Goal: Transaction & Acquisition: Purchase product/service

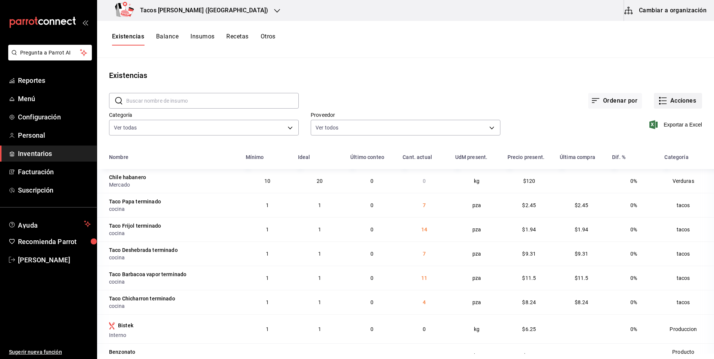
click at [658, 102] on icon "button" at bounding box center [662, 100] width 9 height 9
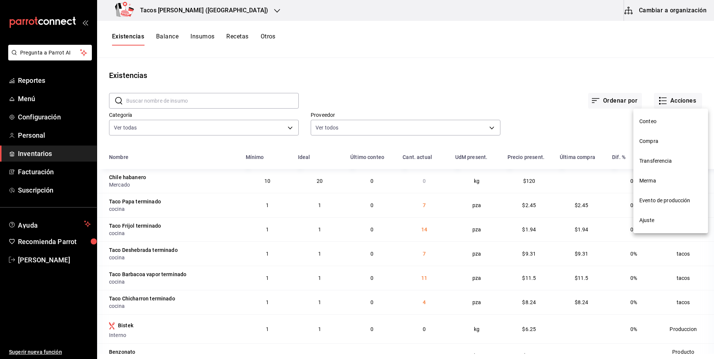
click at [660, 183] on span "Merma" at bounding box center [670, 181] width 63 height 8
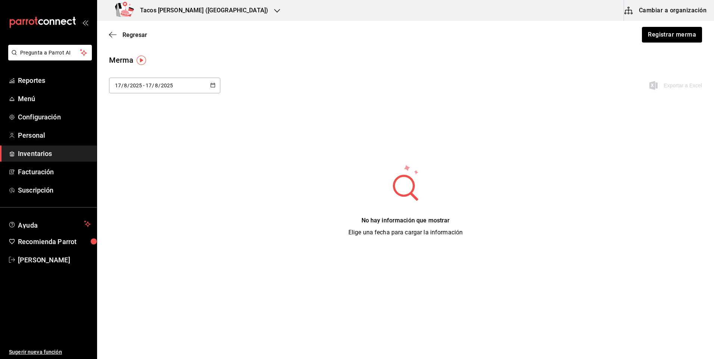
click at [179, 87] on div "[DATE] [DATE] - [DATE] [DATE]" at bounding box center [164, 86] width 111 height 16
click at [149, 125] on li "Ayer" at bounding box center [144, 126] width 71 height 17
type input "[DATE]"
type input "16"
type input "[DATE]"
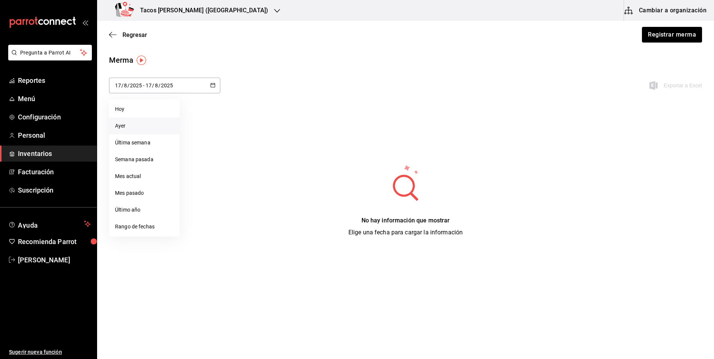
type input "16"
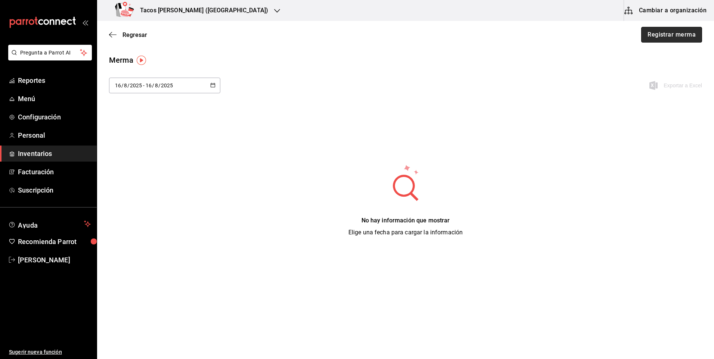
click at [670, 39] on button "Registrar merma" at bounding box center [671, 35] width 61 height 16
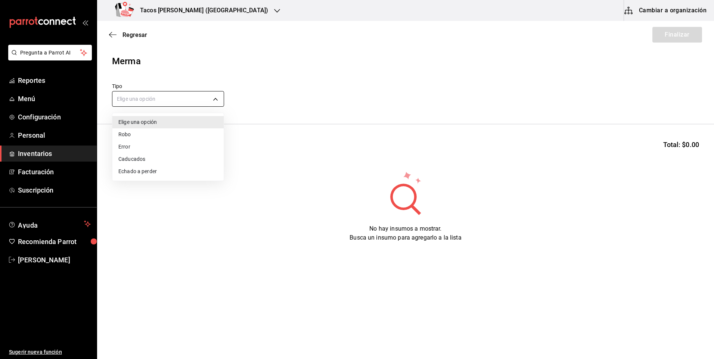
click at [165, 98] on body "Pregunta a Parrot AI Reportes Menú Configuración Personal Inventarios Facturaci…" at bounding box center [357, 158] width 714 height 317
click at [144, 169] on li "Echado a perder" at bounding box center [167, 171] width 111 height 12
type input "SPOILED"
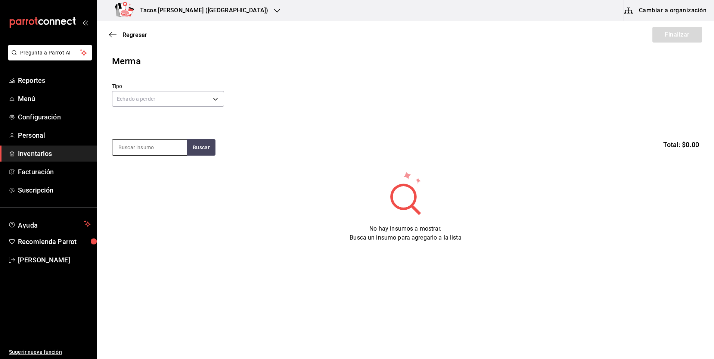
click at [146, 149] on input at bounding box center [149, 148] width 75 height 16
type input "des"
click at [193, 148] on button "Buscar" at bounding box center [201, 147] width 28 height 16
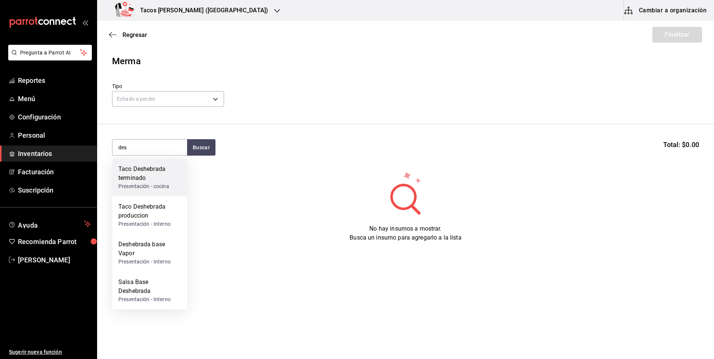
click at [153, 184] on div "Presentación - cocina" at bounding box center [149, 187] width 63 height 8
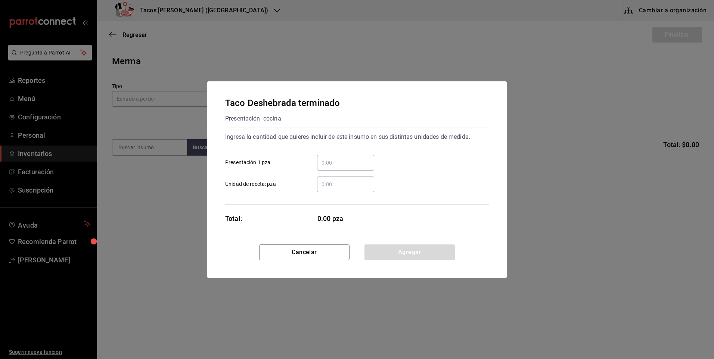
click at [335, 162] on input "​ Presentación 1 pza" at bounding box center [345, 162] width 57 height 9
type input "7"
drag, startPoint x: 391, startPoint y: 247, endPoint x: 385, endPoint y: 243, distance: 6.5
click at [390, 247] on button "Agregar" at bounding box center [409, 253] width 90 height 16
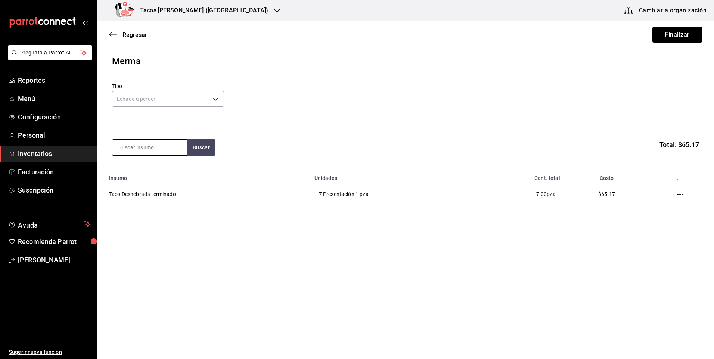
click at [148, 154] on input at bounding box center [149, 148] width 75 height 16
type input "i"
type input "pap"
click at [193, 152] on button "Buscar" at bounding box center [201, 147] width 28 height 16
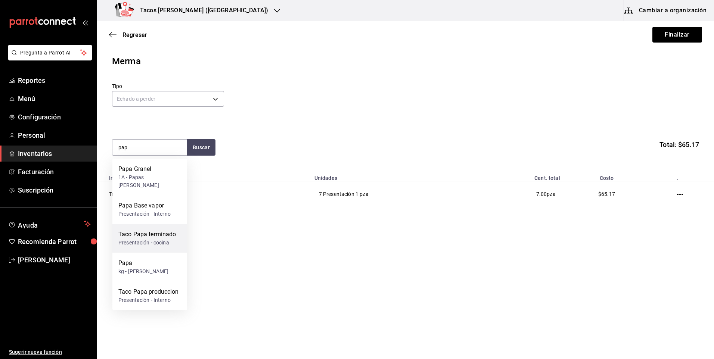
click at [162, 230] on div "Taco Papa terminado" at bounding box center [147, 234] width 58 height 9
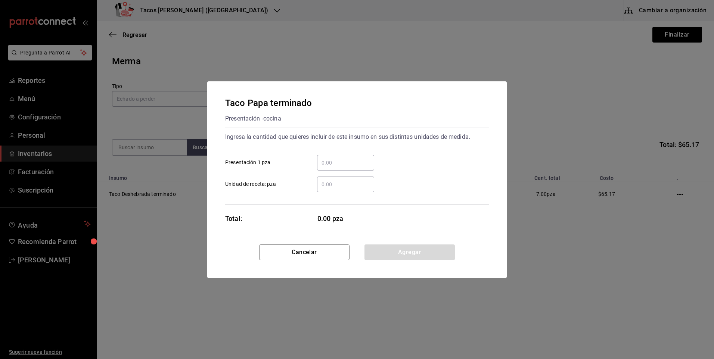
click at [339, 162] on input "​ Presentación 1 pza" at bounding box center [345, 162] width 57 height 9
type input "7"
click at [387, 250] on button "Agregar" at bounding box center [409, 253] width 90 height 16
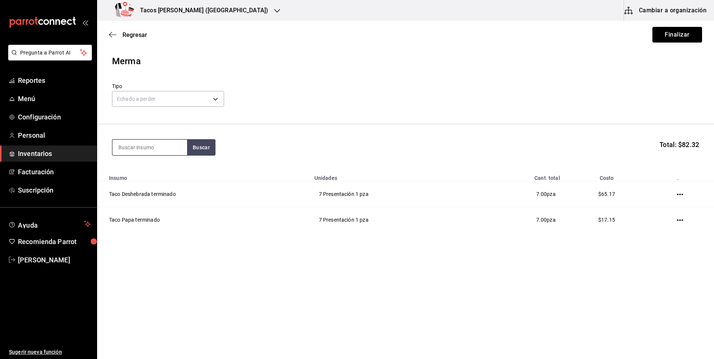
click at [163, 149] on input at bounding box center [149, 148] width 75 height 16
type input "frij"
click at [199, 144] on button "Buscar" at bounding box center [201, 147] width 28 height 16
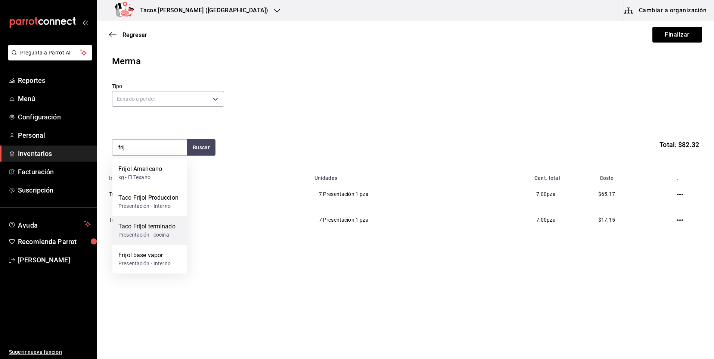
click at [166, 226] on div "Taco Frijol terminado" at bounding box center [146, 226] width 57 height 9
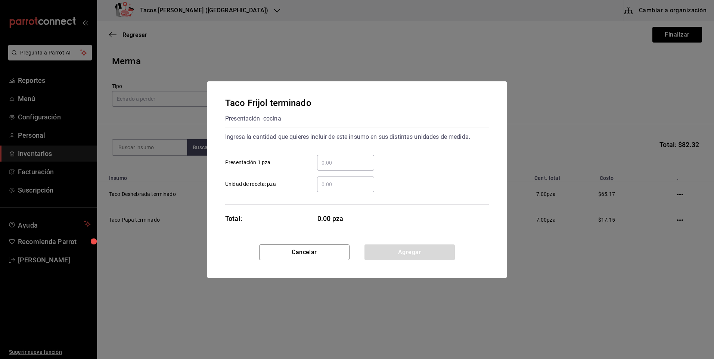
click at [343, 162] on input "​ Presentación 1 pza" at bounding box center [345, 162] width 57 height 9
type input "14"
click at [386, 249] on button "Agregar" at bounding box center [409, 253] width 90 height 16
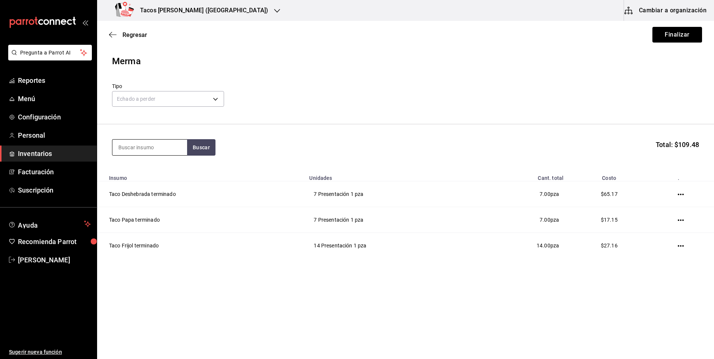
click at [157, 150] on input at bounding box center [149, 148] width 75 height 16
type input "chi"
click at [198, 150] on button "Buscar" at bounding box center [201, 147] width 28 height 16
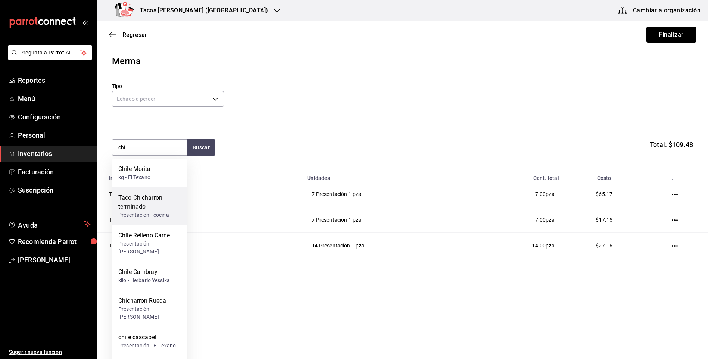
click at [166, 200] on div "Taco Chicharron terminado" at bounding box center [149, 202] width 63 height 18
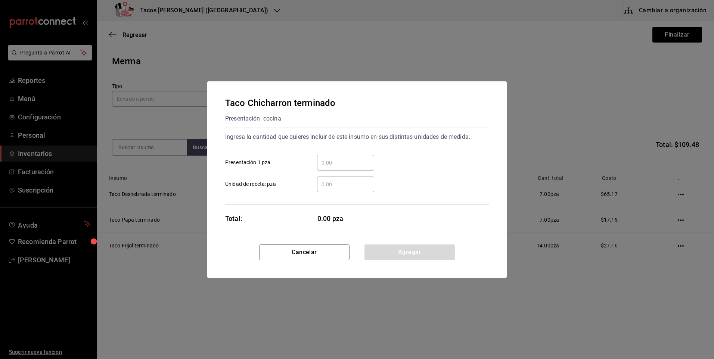
click at [323, 163] on input "​ Presentación 1 pza" at bounding box center [345, 162] width 57 height 9
type input "4"
click at [406, 285] on div "Taco Chicharron terminado Presentación - cocina Ingresa la cantidad que quieres…" at bounding box center [357, 179] width 714 height 359
click at [417, 248] on button "Agregar" at bounding box center [409, 253] width 90 height 16
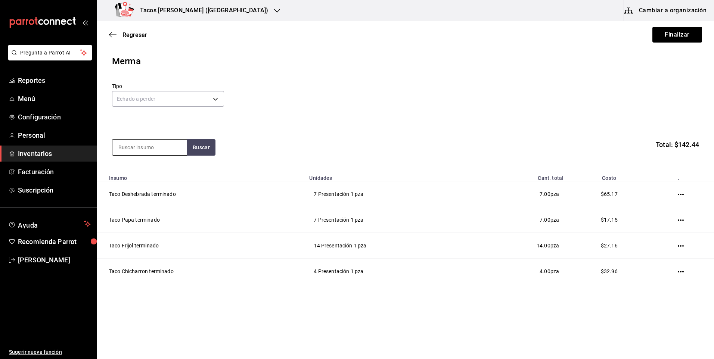
click at [140, 146] on input at bounding box center [149, 148] width 75 height 16
type input "barb"
click at [199, 149] on button "Buscar" at bounding box center [201, 147] width 28 height 16
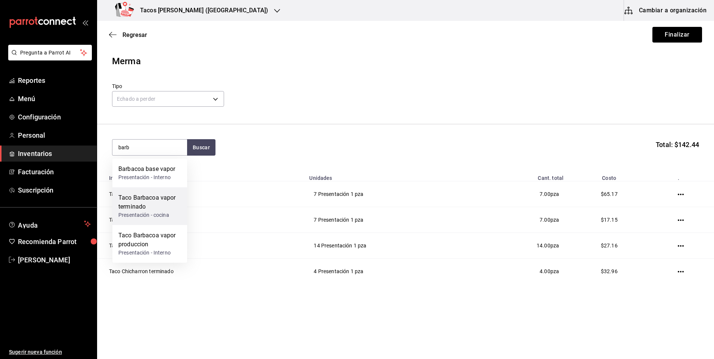
click at [160, 205] on div "Taco Barbacoa vapor terminado" at bounding box center [149, 202] width 63 height 18
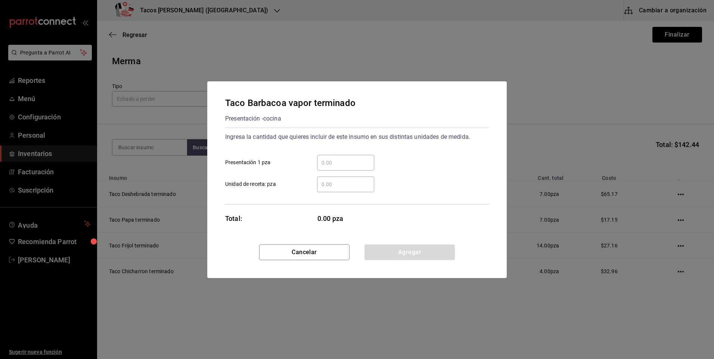
click at [347, 163] on input "​ Presentación 1 pza" at bounding box center [345, 162] width 57 height 9
type input "11"
click at [390, 248] on button "Agregar" at bounding box center [409, 253] width 90 height 16
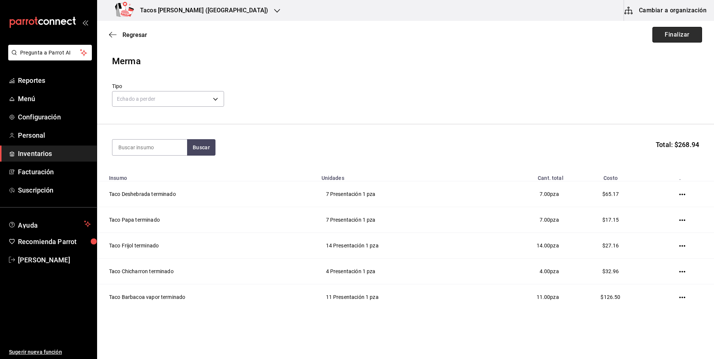
click at [682, 35] on button "Finalizar" at bounding box center [677, 35] width 50 height 16
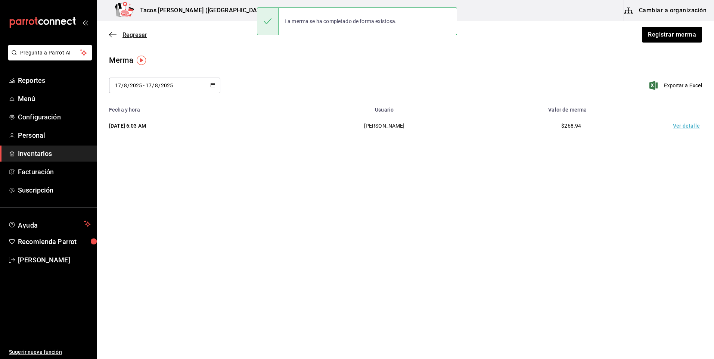
click at [111, 34] on icon "button" at bounding box center [112, 34] width 7 height 7
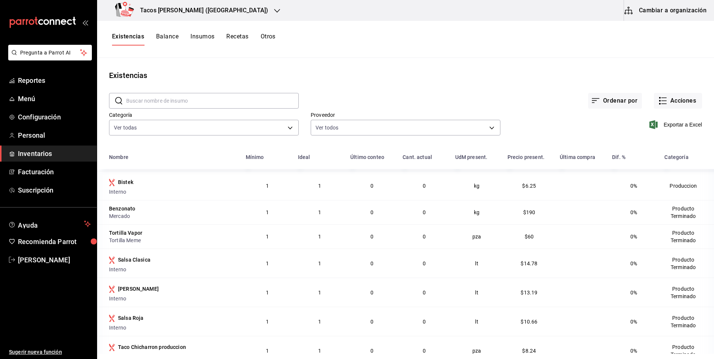
scroll to position [149, 0]
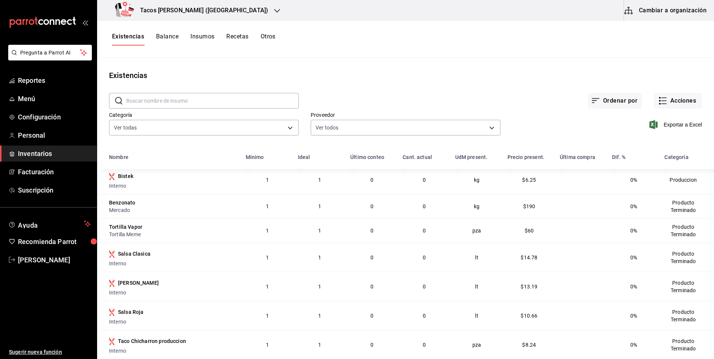
click at [190, 11] on h3 "Tacos don Pedro (Cordillera)" at bounding box center [201, 10] width 134 height 9
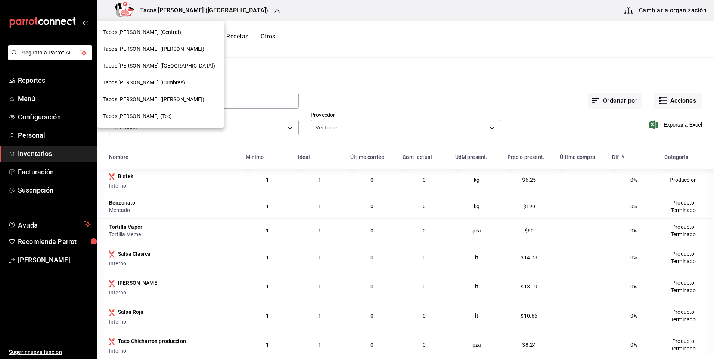
click at [168, 49] on span "Tacos [PERSON_NAME] ([PERSON_NAME])" at bounding box center [154, 49] width 102 height 8
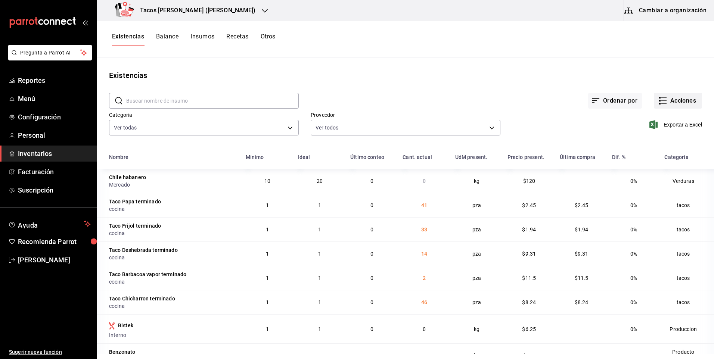
click at [679, 99] on button "Acciones" at bounding box center [678, 101] width 48 height 16
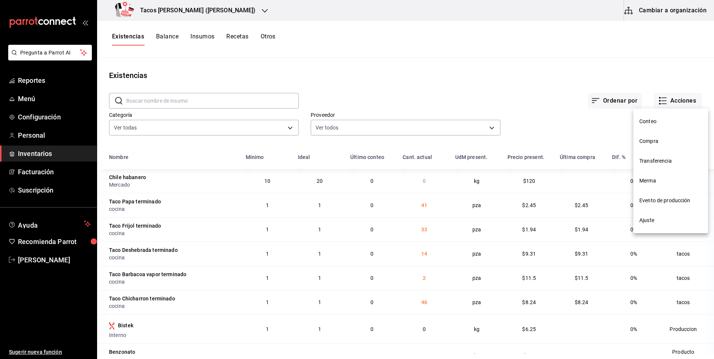
click at [661, 179] on span "Merma" at bounding box center [670, 181] width 63 height 8
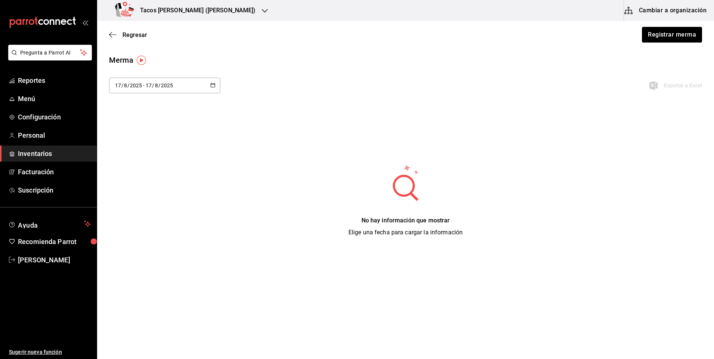
click at [180, 86] on div "[DATE] [DATE] - [DATE] [DATE]" at bounding box center [164, 86] width 111 height 16
click at [130, 131] on li "Ayer" at bounding box center [144, 126] width 71 height 17
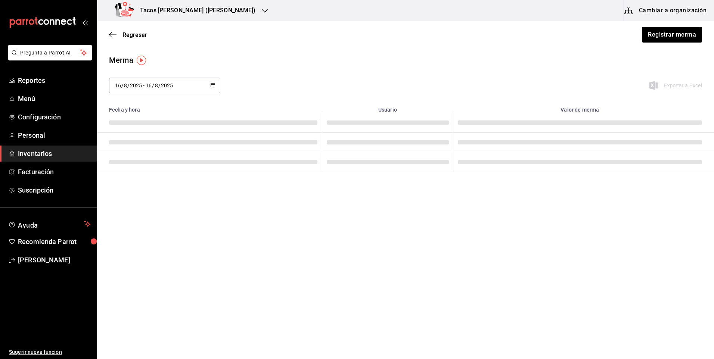
type input "[DATE]"
type input "16"
type input "[DATE]"
type input "16"
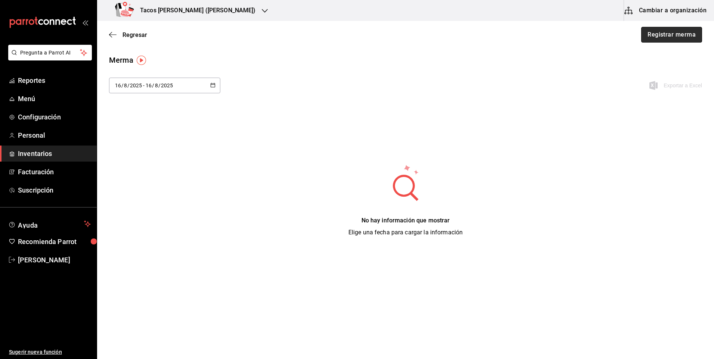
click at [669, 35] on button "Registrar merma" at bounding box center [671, 35] width 61 height 16
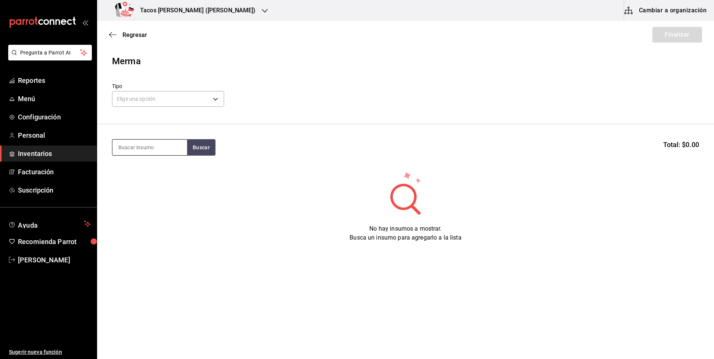
click at [171, 150] on input at bounding box center [149, 148] width 75 height 16
type input "des"
click at [193, 145] on button "Buscar" at bounding box center [201, 147] width 28 height 16
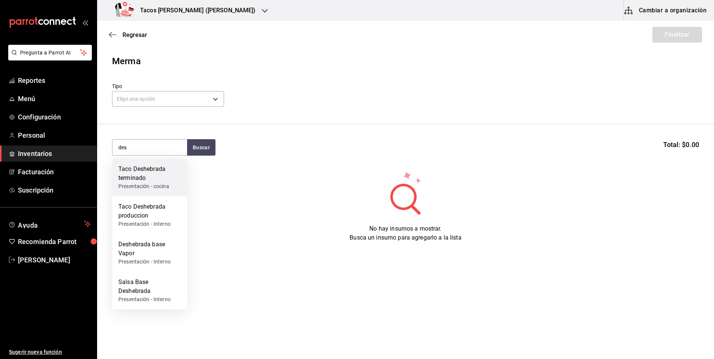
click at [168, 178] on div "Taco Deshebrada terminado" at bounding box center [149, 174] width 63 height 18
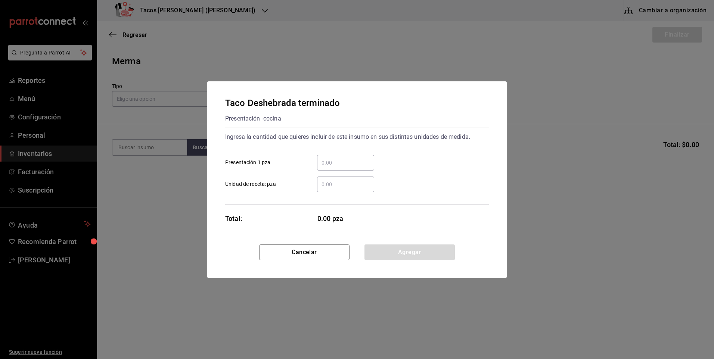
click at [345, 162] on input "​ Presentación 1 pza" at bounding box center [345, 162] width 57 height 9
type input "14"
click at [394, 249] on button "Agregar" at bounding box center [409, 253] width 90 height 16
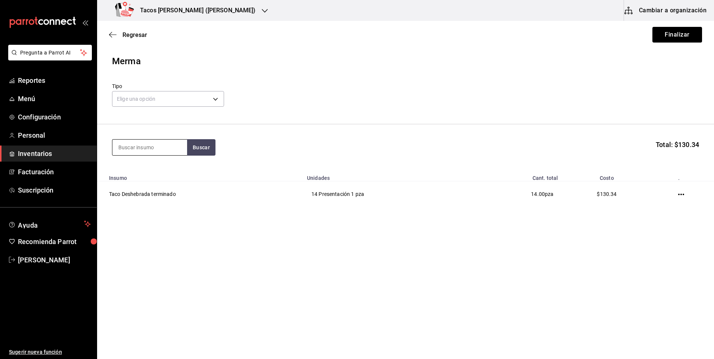
click at [159, 153] on input at bounding box center [149, 148] width 75 height 16
type input "pap"
click at [198, 147] on button "Buscar" at bounding box center [201, 147] width 28 height 16
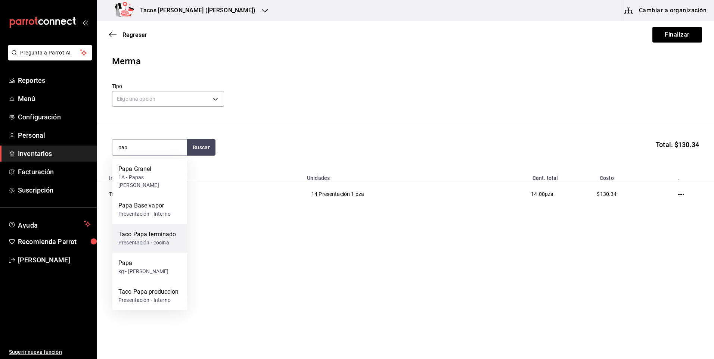
click at [156, 230] on div "Taco Papa terminado" at bounding box center [147, 234] width 58 height 9
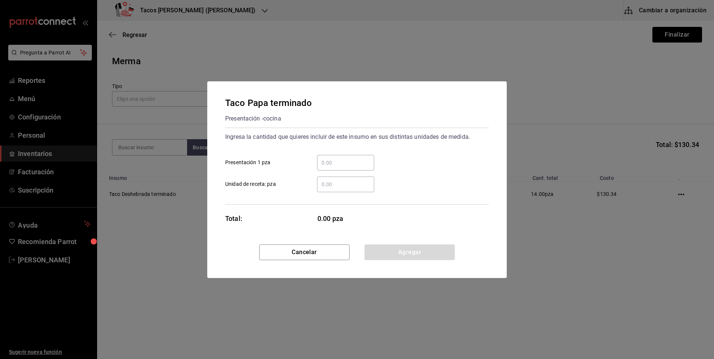
click at [338, 165] on input "​ Presentación 1 pza" at bounding box center [345, 162] width 57 height 9
type input "41"
click at [404, 257] on button "Agregar" at bounding box center [409, 253] width 90 height 16
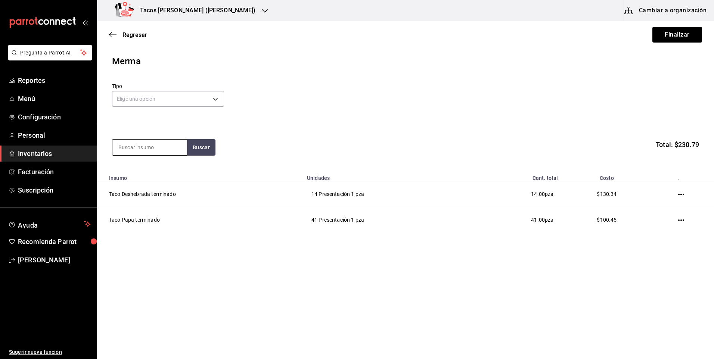
click at [148, 150] on input at bounding box center [149, 148] width 75 height 16
click at [192, 146] on button "Buscar" at bounding box center [201, 147] width 28 height 16
type input "fri"
click at [202, 146] on button "Buscar" at bounding box center [201, 147] width 28 height 16
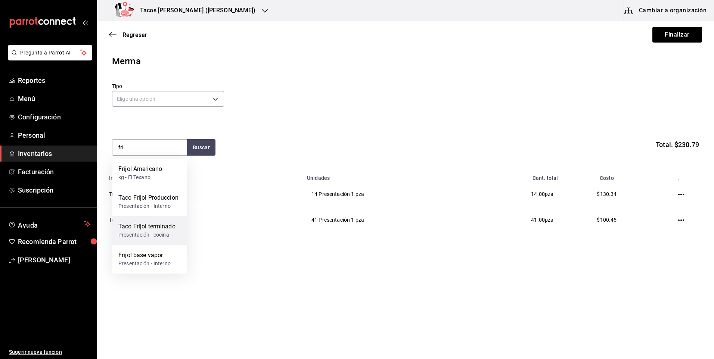
click at [163, 229] on div "Taco Frijol terminado" at bounding box center [146, 226] width 57 height 9
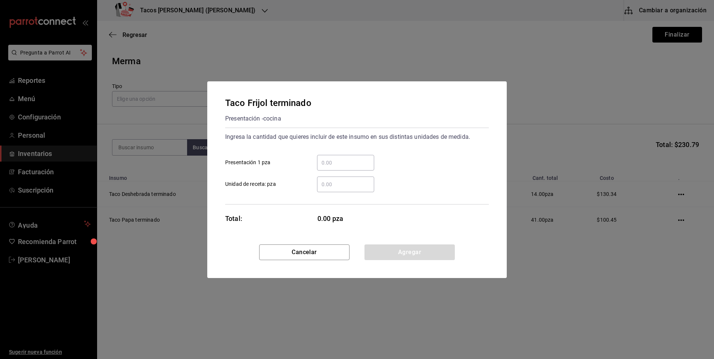
click at [332, 163] on input "​ Presentación 1 pza" at bounding box center [345, 162] width 57 height 9
type input "33"
click at [388, 250] on button "Agregar" at bounding box center [409, 253] width 90 height 16
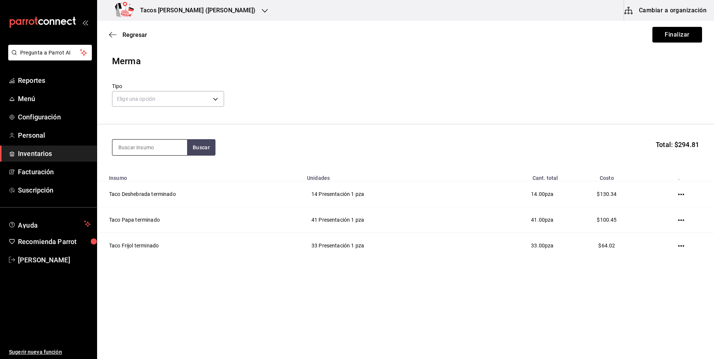
click at [135, 150] on input at bounding box center [149, 148] width 75 height 16
type input "chi"
click at [196, 149] on button "Buscar" at bounding box center [201, 147] width 28 height 16
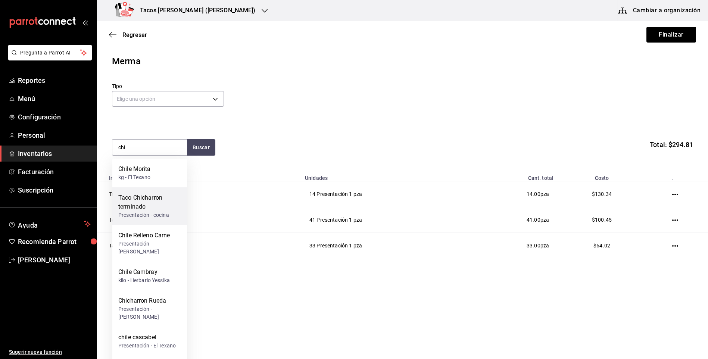
click at [164, 207] on div "Taco Chicharron terminado" at bounding box center [149, 202] width 63 height 18
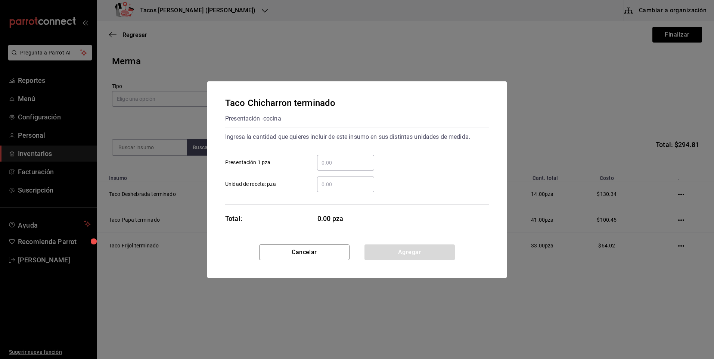
click at [354, 165] on input "​ Presentación 1 pza" at bounding box center [345, 162] width 57 height 9
type input "46"
drag, startPoint x: 383, startPoint y: 246, endPoint x: 373, endPoint y: 241, distance: 11.0
click at [383, 246] on button "Agregar" at bounding box center [409, 253] width 90 height 16
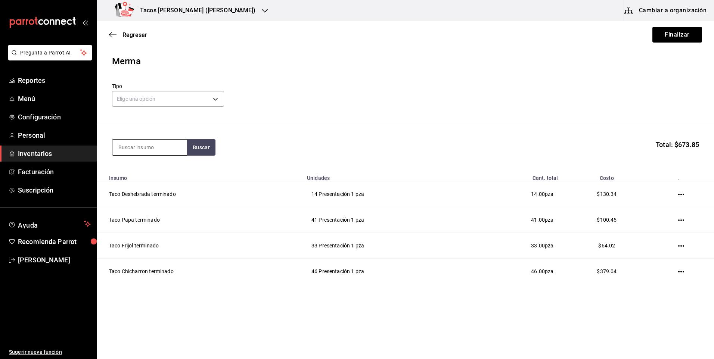
click at [150, 149] on input at bounding box center [149, 148] width 75 height 16
type input "barb"
click at [206, 142] on button "Buscar" at bounding box center [201, 147] width 28 height 16
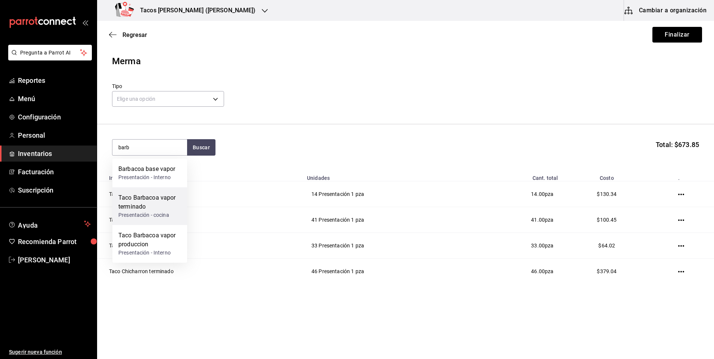
click at [161, 202] on div "Taco Barbacoa vapor terminado" at bounding box center [149, 202] width 63 height 18
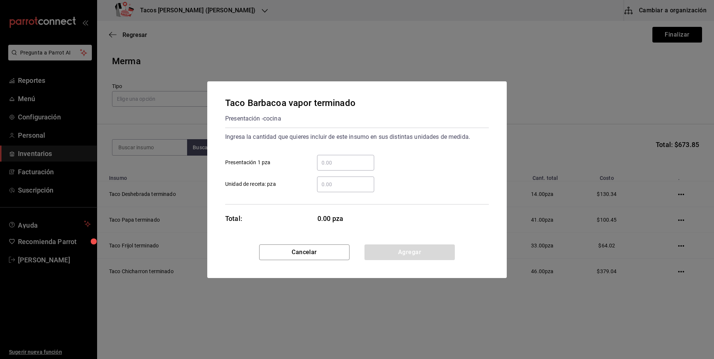
click at [336, 162] on input "​ Presentación 1 pza" at bounding box center [345, 162] width 57 height 9
type input "2"
drag, startPoint x: 491, startPoint y: 252, endPoint x: 479, endPoint y: 250, distance: 12.8
click at [491, 252] on div "Cancelar Agregar" at bounding box center [356, 262] width 299 height 34
click at [448, 249] on button "Agregar" at bounding box center [409, 253] width 90 height 16
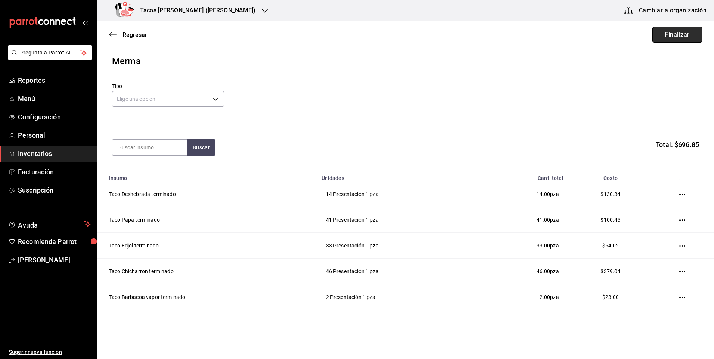
click at [681, 37] on button "Finalizar" at bounding box center [677, 35] width 50 height 16
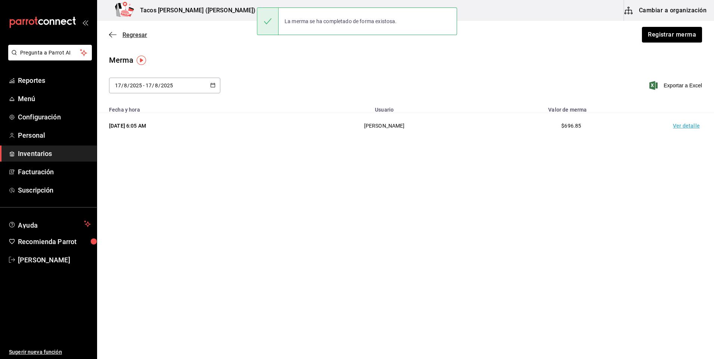
click at [114, 34] on icon "button" at bounding box center [112, 34] width 7 height 7
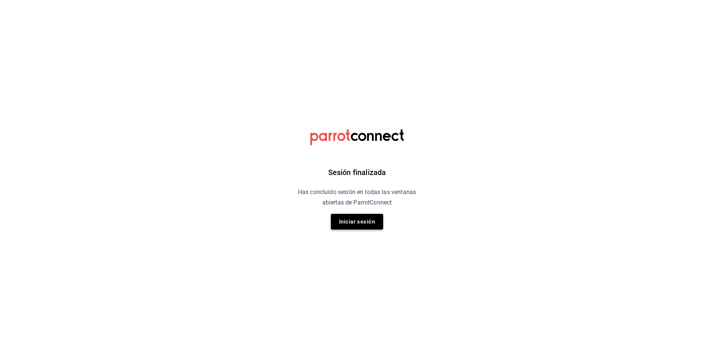
click at [355, 222] on button "Iniciar sesión" at bounding box center [357, 222] width 52 height 16
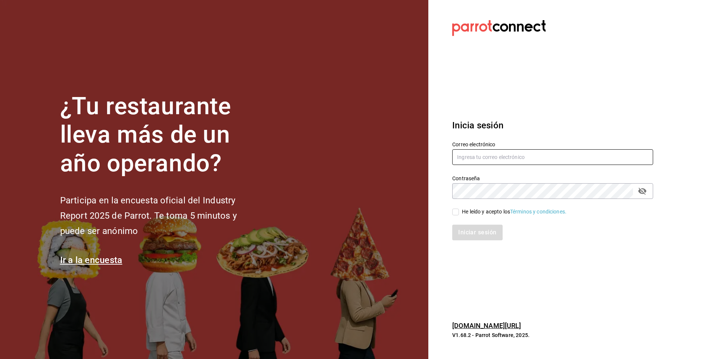
type input "facdonpedro@gmail.com"
click at [456, 212] on input "He leído y acepto los Términos y condiciones." at bounding box center [455, 212] width 7 height 7
checkbox input "true"
click at [464, 229] on button "Iniciar sesión" at bounding box center [477, 233] width 51 height 16
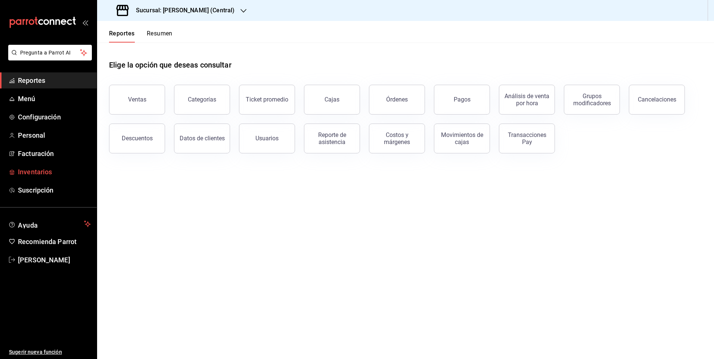
click at [52, 167] on span "Inventarios" at bounding box center [54, 172] width 73 height 10
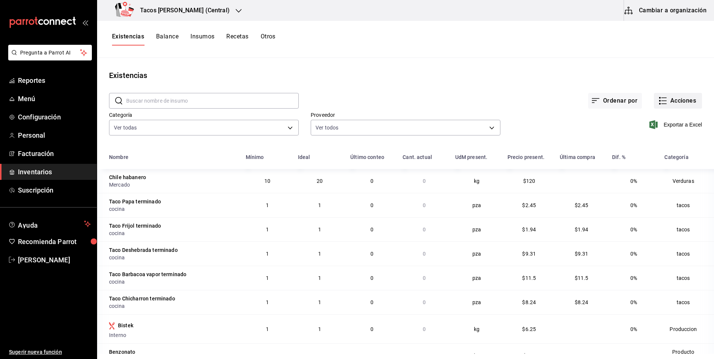
click at [670, 105] on button "Acciones" at bounding box center [678, 101] width 48 height 16
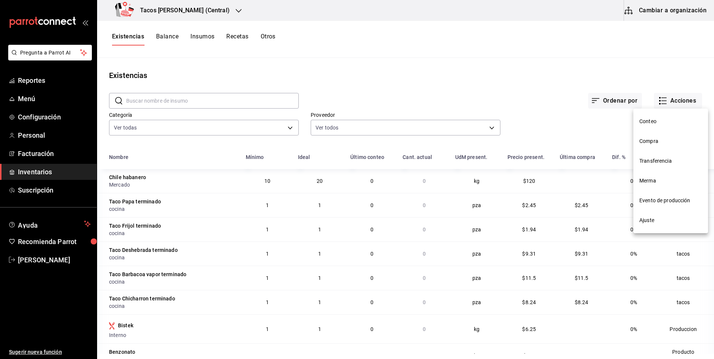
click at [658, 141] on span "Compra" at bounding box center [670, 141] width 63 height 8
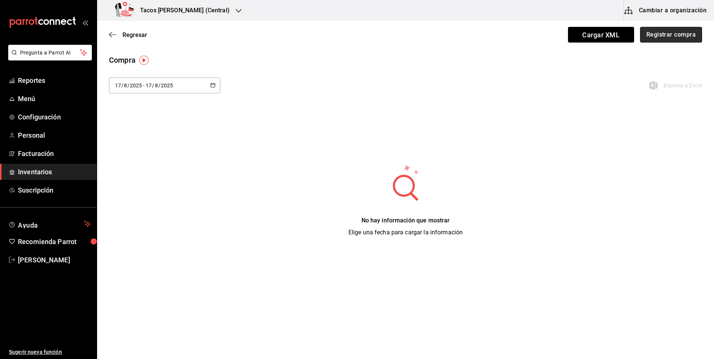
click at [671, 37] on button "Registrar compra" at bounding box center [671, 35] width 62 height 16
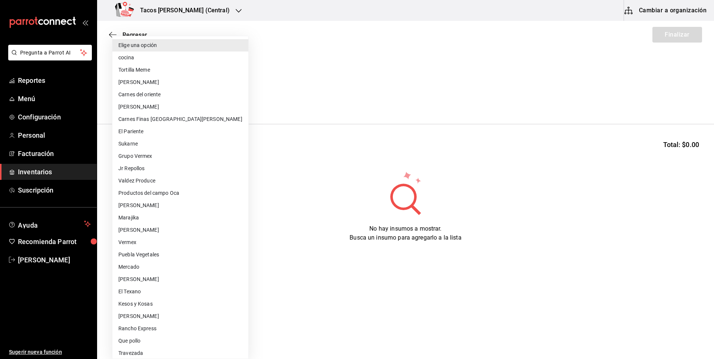
click at [192, 105] on body "Pregunta a Parrot AI Reportes Menú Configuración Personal Facturación Inventari…" at bounding box center [357, 158] width 714 height 317
click at [143, 61] on li "cocina" at bounding box center [180, 58] width 136 height 12
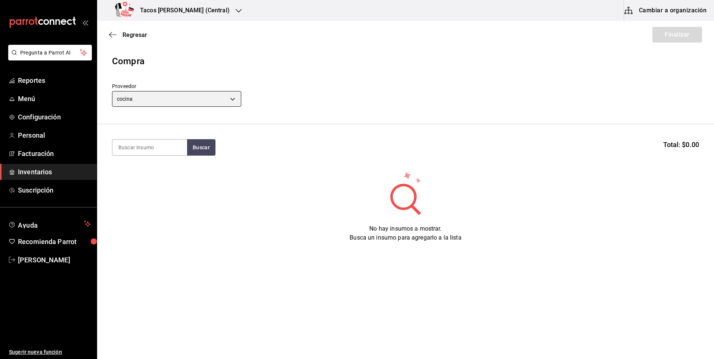
type input "237c9a5b-4078-49eb-83ef-23bf52bd7acd"
click at [152, 143] on input at bounding box center [149, 148] width 75 height 16
type input "des"
click at [193, 150] on button "Buscar" at bounding box center [201, 147] width 28 height 16
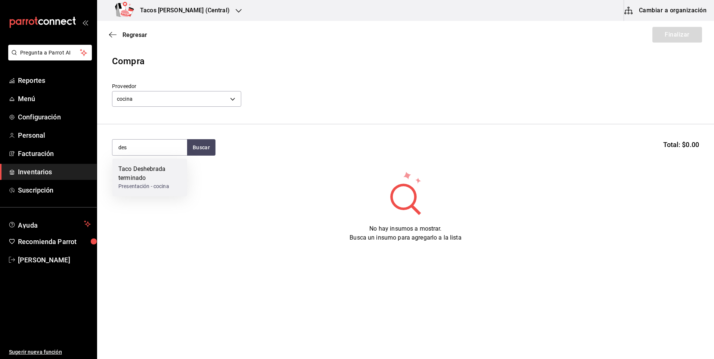
click at [168, 173] on div "Taco Deshebrada terminado" at bounding box center [149, 174] width 63 height 18
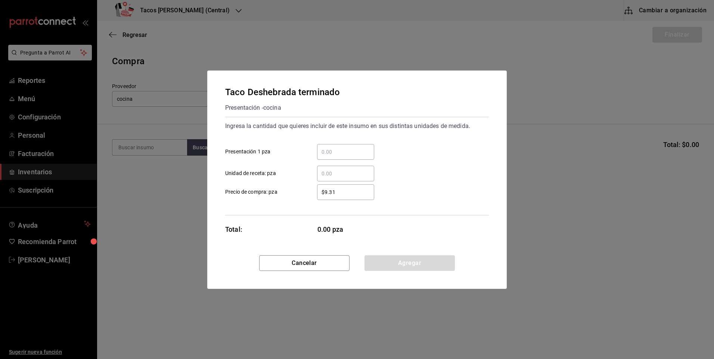
click at [325, 149] on input "​ Presentación 1 pza" at bounding box center [345, 151] width 57 height 9
type input "100"
drag, startPoint x: 399, startPoint y: 270, endPoint x: 394, endPoint y: 264, distance: 7.9
click at [398, 269] on button "Agregar" at bounding box center [409, 263] width 90 height 16
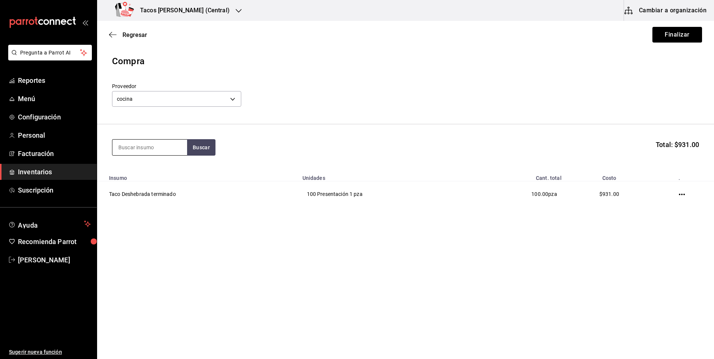
click at [164, 152] on input at bounding box center [149, 148] width 75 height 16
type input "pap"
click at [196, 149] on button "Buscar" at bounding box center [201, 147] width 28 height 16
click at [162, 173] on div "Taco Papa terminado" at bounding box center [147, 169] width 58 height 9
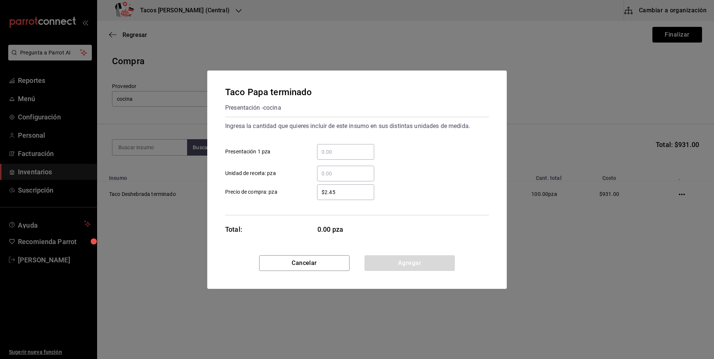
click at [334, 152] on input "​ Presentación 1 pza" at bounding box center [345, 151] width 57 height 9
type input "50"
drag, startPoint x: 389, startPoint y: 266, endPoint x: 370, endPoint y: 254, distance: 22.8
click at [388, 266] on button "Agregar" at bounding box center [409, 263] width 90 height 16
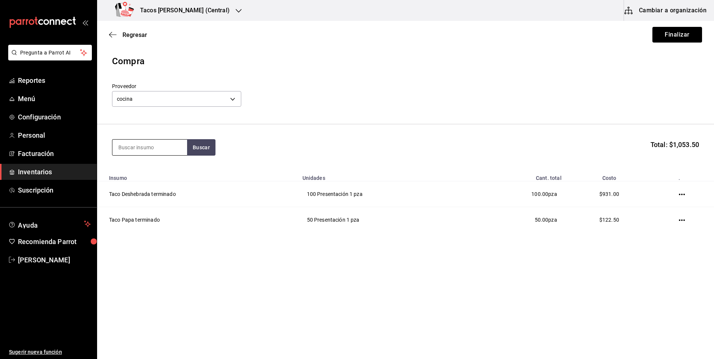
click at [156, 149] on input at bounding box center [149, 148] width 75 height 16
type input "frij"
click at [195, 145] on button "Buscar" at bounding box center [201, 147] width 28 height 16
click at [164, 172] on div "Taco Frijol terminado" at bounding box center [146, 169] width 57 height 9
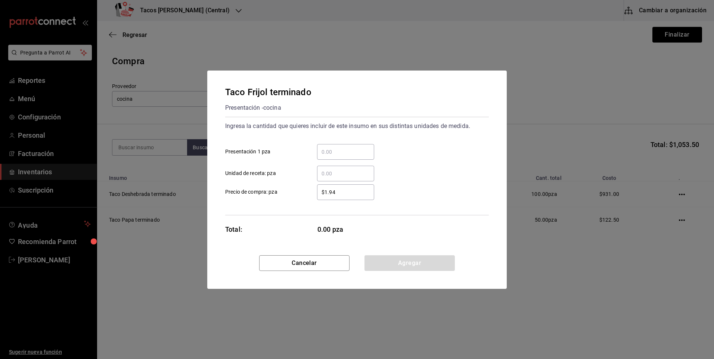
click at [333, 155] on input "​ Presentación 1 pza" at bounding box center [345, 151] width 57 height 9
type input "50"
click at [389, 261] on button "Agregar" at bounding box center [409, 263] width 90 height 16
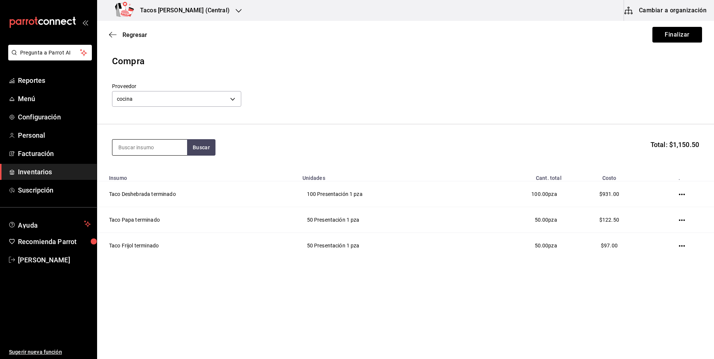
click at [157, 148] on input at bounding box center [149, 148] width 75 height 16
type input "chi"
click at [194, 146] on button "Buscar" at bounding box center [201, 147] width 28 height 16
click at [152, 167] on div "Taco Chicharron terminado" at bounding box center [149, 174] width 63 height 18
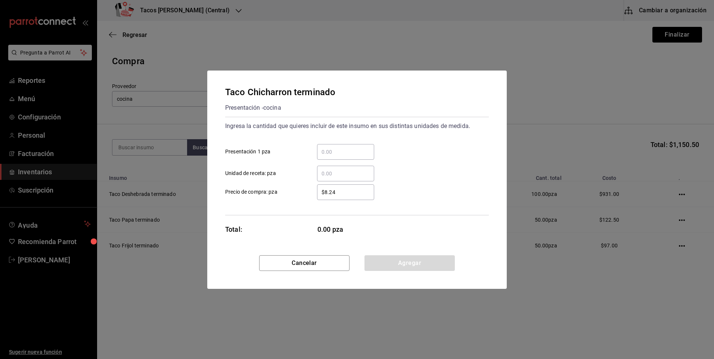
click at [332, 153] on input "​ Presentación 1 pza" at bounding box center [345, 151] width 57 height 9
type input "50"
drag, startPoint x: 376, startPoint y: 258, endPoint x: 372, endPoint y: 255, distance: 5.2
click at [376, 258] on button "Agregar" at bounding box center [409, 263] width 90 height 16
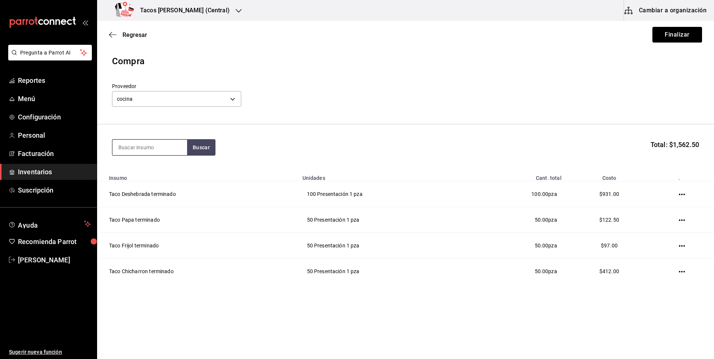
click at [154, 149] on input at bounding box center [149, 148] width 75 height 16
type input "barb"
click at [195, 147] on button "Buscar" at bounding box center [201, 147] width 28 height 16
click at [168, 174] on div "Taco Barbacoa vapor terminado" at bounding box center [149, 174] width 63 height 18
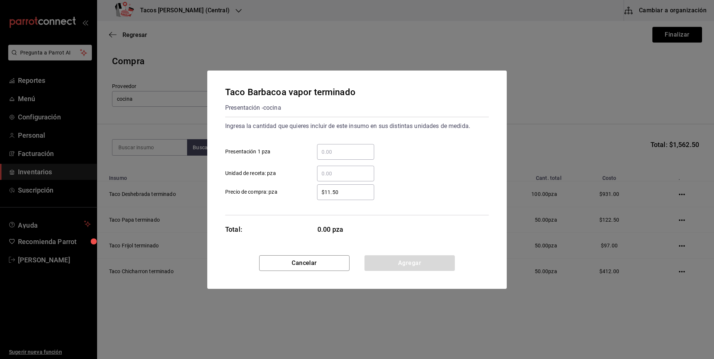
click at [330, 151] on input "​ Presentación 1 pza" at bounding box center [345, 151] width 57 height 9
type input "30"
click at [390, 261] on button "Agregar" at bounding box center [409, 263] width 90 height 16
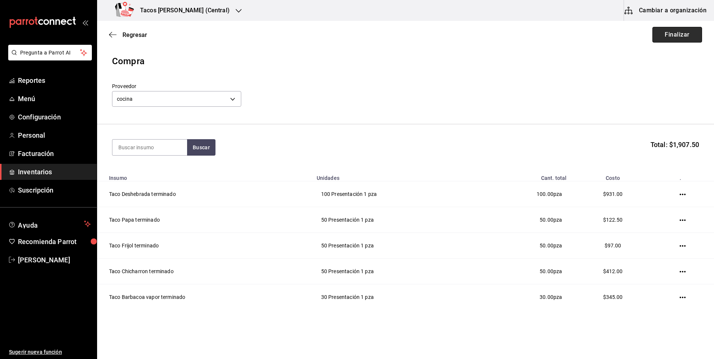
click at [671, 37] on button "Finalizar" at bounding box center [677, 35] width 50 height 16
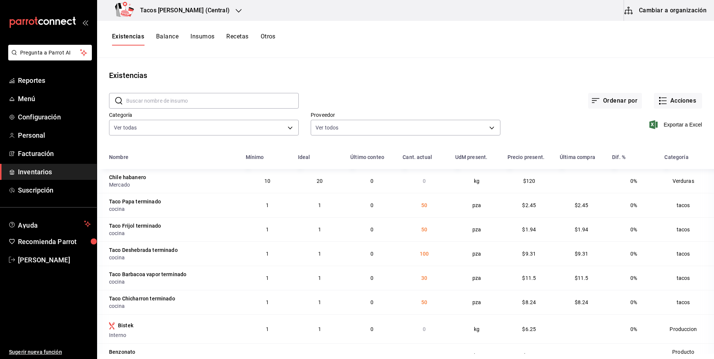
click at [236, 14] on div at bounding box center [239, 11] width 6 height 8
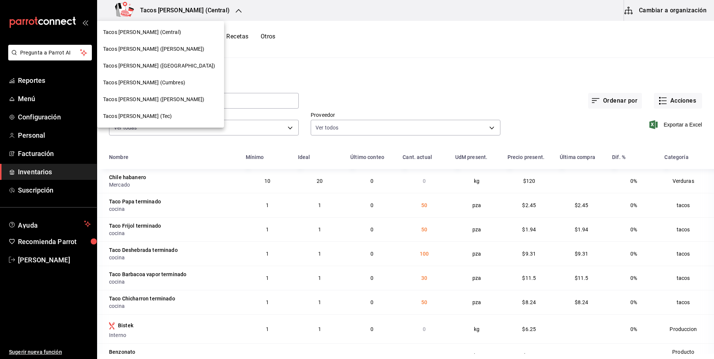
click at [171, 63] on div "Tacos don Pedro (Cordillera)" at bounding box center [160, 66] width 115 height 8
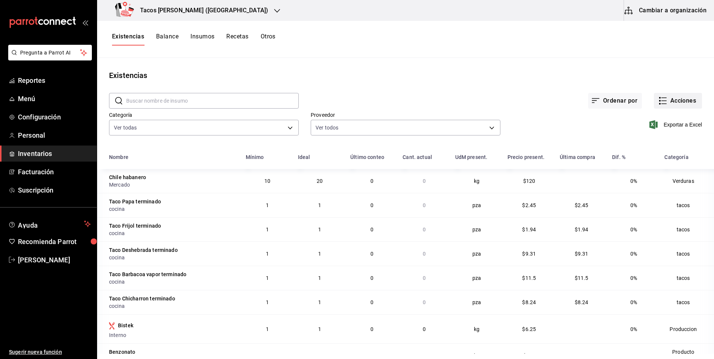
click at [669, 101] on button "Acciones" at bounding box center [678, 101] width 48 height 16
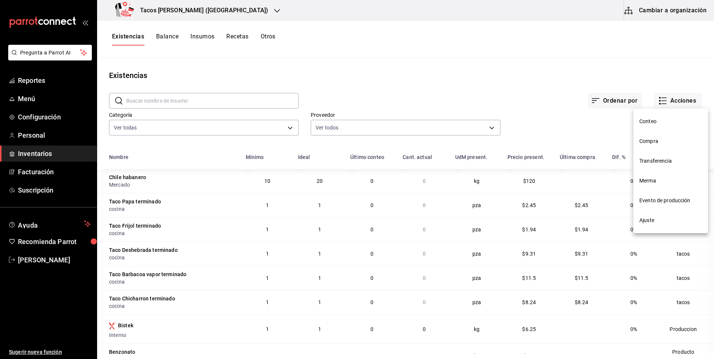
drag, startPoint x: 657, startPoint y: 144, endPoint x: 616, endPoint y: 133, distance: 42.9
click at [657, 144] on span "Compra" at bounding box center [670, 141] width 63 height 8
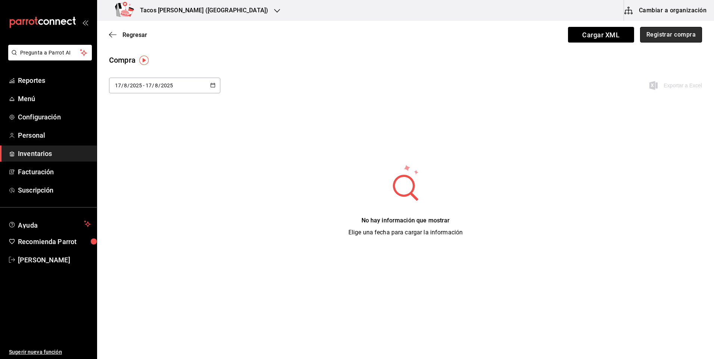
click at [669, 36] on button "Registrar compra" at bounding box center [671, 35] width 62 height 16
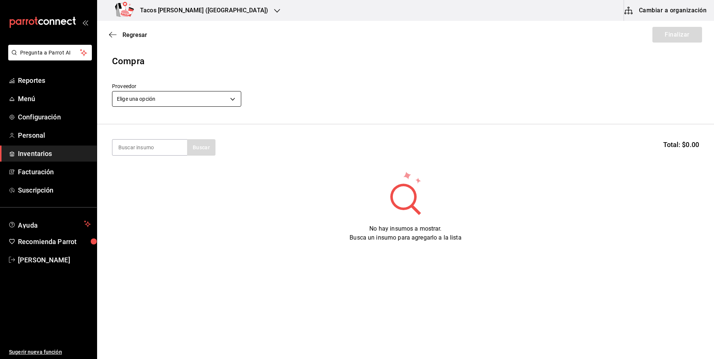
click at [175, 102] on body "Pregunta a Parrot AI Reportes Menú Configuración Personal Inventarios Facturaci…" at bounding box center [357, 158] width 714 height 317
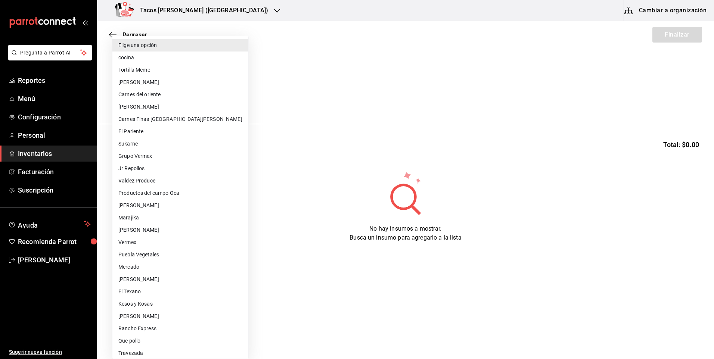
click at [149, 57] on li "cocina" at bounding box center [180, 58] width 136 height 12
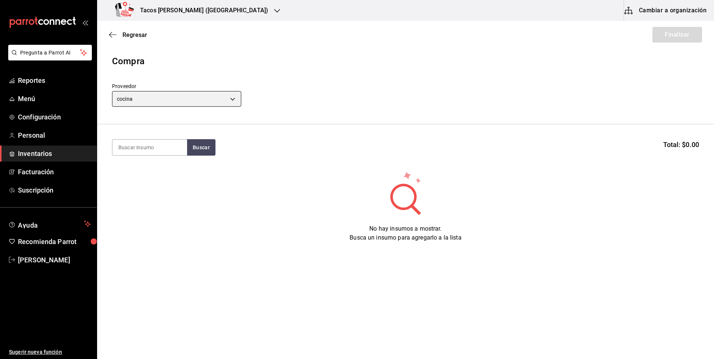
type input "237c9a5b-4078-49eb-83ef-23bf52bd7acd"
click at [162, 144] on input at bounding box center [149, 148] width 75 height 16
type input "des"
click at [198, 149] on button "Buscar" at bounding box center [201, 147] width 28 height 16
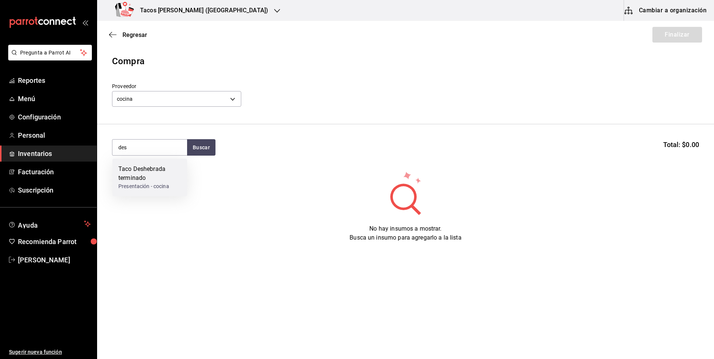
click at [171, 172] on div "Taco Deshebrada terminado" at bounding box center [149, 174] width 63 height 18
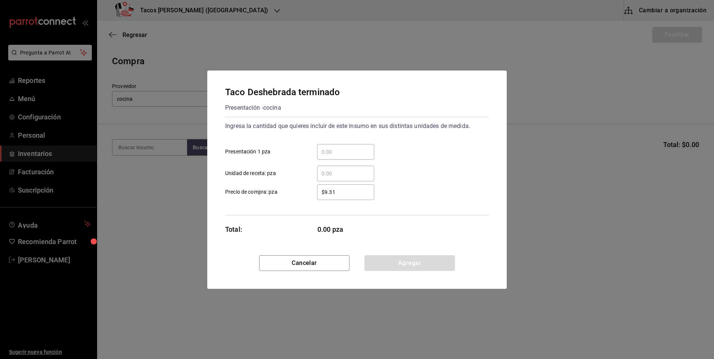
click at [325, 147] on input "​ Presentación 1 pza" at bounding box center [345, 151] width 57 height 9
type input "100"
click at [402, 268] on button "Agregar" at bounding box center [409, 263] width 90 height 16
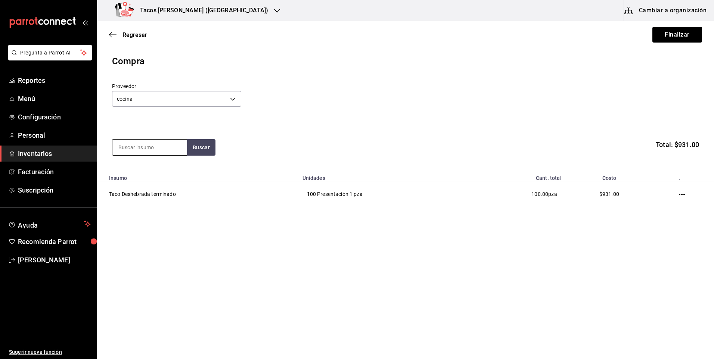
click at [156, 150] on input at bounding box center [149, 148] width 75 height 16
click at [190, 150] on button "Buscar" at bounding box center [201, 147] width 28 height 16
type input "á"
type input "pap"
click at [211, 152] on button "Buscar" at bounding box center [201, 147] width 28 height 16
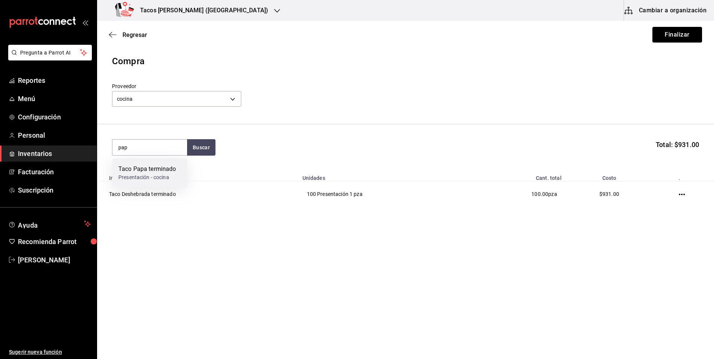
click at [179, 173] on div "Taco Papa terminado Presentación - cocina" at bounding box center [149, 173] width 75 height 29
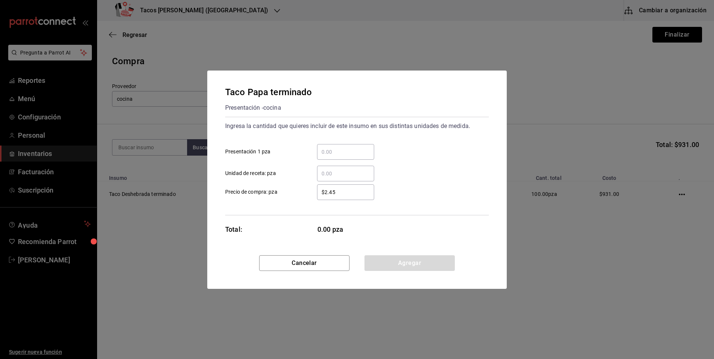
click at [335, 151] on input "​ Presentación 1 pza" at bounding box center [345, 151] width 57 height 9
type input "50"
drag, startPoint x: 401, startPoint y: 261, endPoint x: 385, endPoint y: 251, distance: 19.2
click at [401, 261] on button "Agregar" at bounding box center [409, 263] width 90 height 16
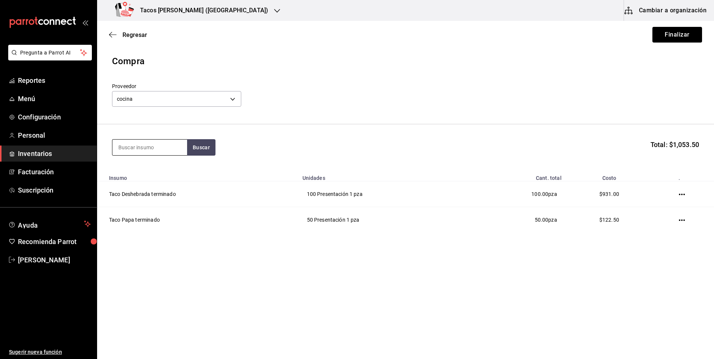
click at [157, 151] on input at bounding box center [149, 148] width 75 height 16
type input "frij"
click at [190, 146] on button "Buscar" at bounding box center [201, 147] width 28 height 16
click at [158, 180] on div "Presentación - cocina" at bounding box center [146, 178] width 57 height 8
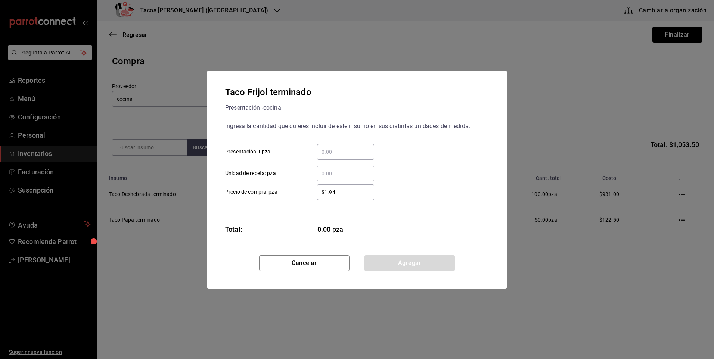
click at [328, 155] on input "​ Presentación 1 pza" at bounding box center [345, 151] width 57 height 9
type input "50"
click at [378, 260] on button "Agregar" at bounding box center [409, 263] width 90 height 16
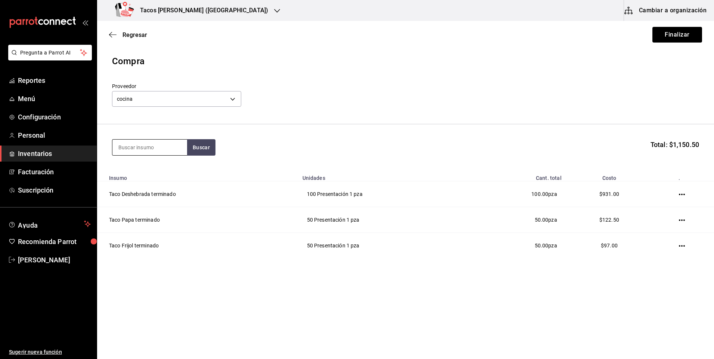
click at [147, 146] on input at bounding box center [149, 148] width 75 height 16
type input "chi"
click at [190, 146] on button "Buscar" at bounding box center [201, 147] width 28 height 16
click at [167, 168] on div "Taco Chicharron terminado" at bounding box center [149, 174] width 63 height 18
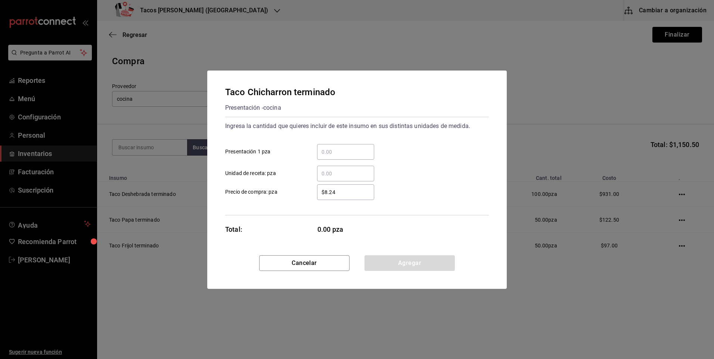
click at [327, 153] on input "​ Presentación 1 pza" at bounding box center [345, 151] width 57 height 9
type input "50"
drag, startPoint x: 371, startPoint y: 256, endPoint x: 355, endPoint y: 244, distance: 19.7
click at [371, 256] on button "Agregar" at bounding box center [409, 263] width 90 height 16
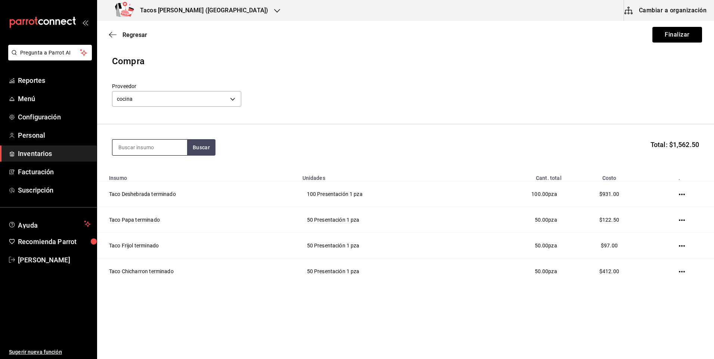
click at [164, 151] on input at bounding box center [149, 148] width 75 height 16
type input "barb"
click at [206, 145] on button "Buscar" at bounding box center [201, 147] width 28 height 16
click at [166, 175] on div "Taco Barbacoa vapor terminado" at bounding box center [149, 174] width 63 height 18
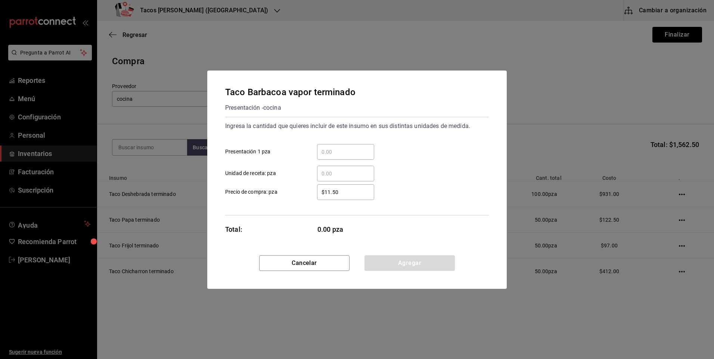
click at [339, 149] on input "​ Presentación 1 pza" at bounding box center [345, 151] width 57 height 9
type input "30"
click at [389, 259] on button "Agregar" at bounding box center [409, 263] width 90 height 16
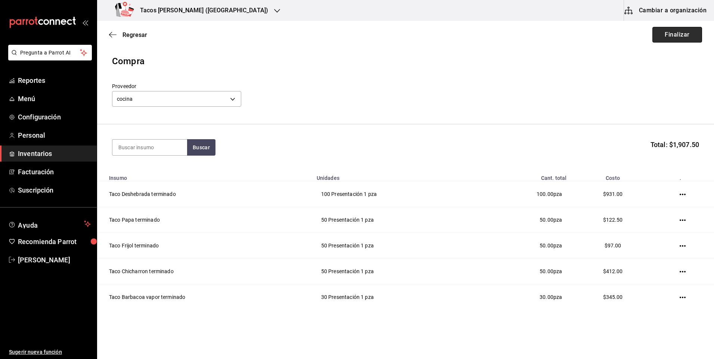
click at [675, 35] on button "Finalizar" at bounding box center [677, 35] width 50 height 16
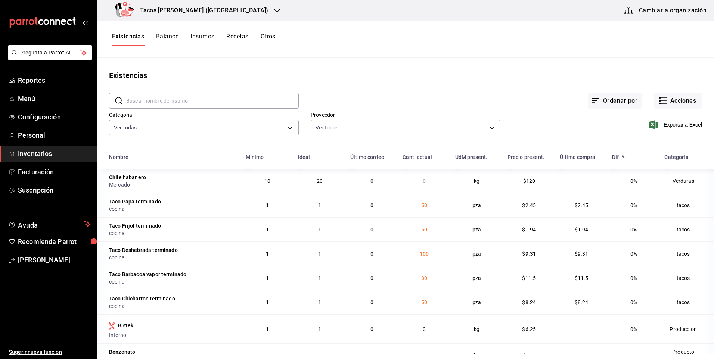
click at [192, 15] on div "Tacos [PERSON_NAME] ([GEOGRAPHIC_DATA])" at bounding box center [193, 10] width 180 height 21
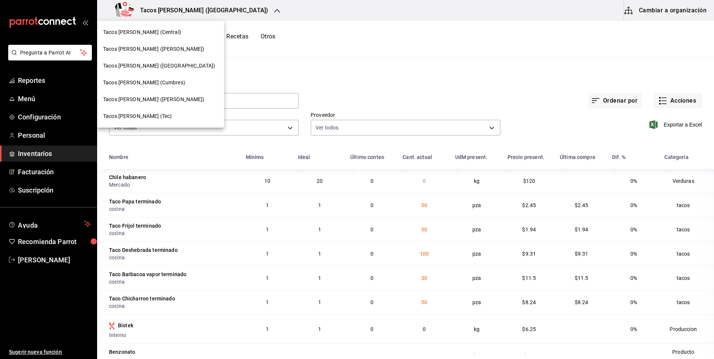
click at [165, 51] on span "Tacos [PERSON_NAME] ([PERSON_NAME])" at bounding box center [154, 49] width 102 height 8
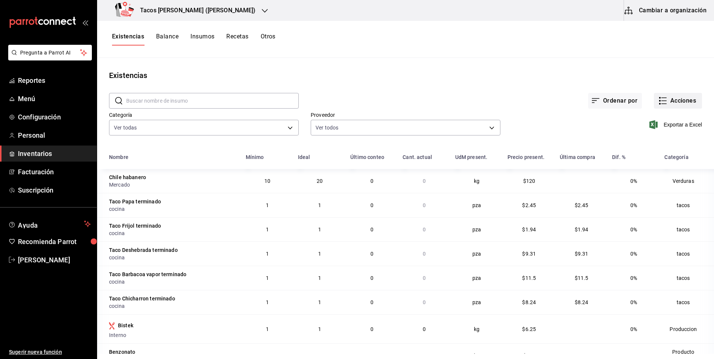
click at [677, 106] on button "Acciones" at bounding box center [678, 101] width 48 height 16
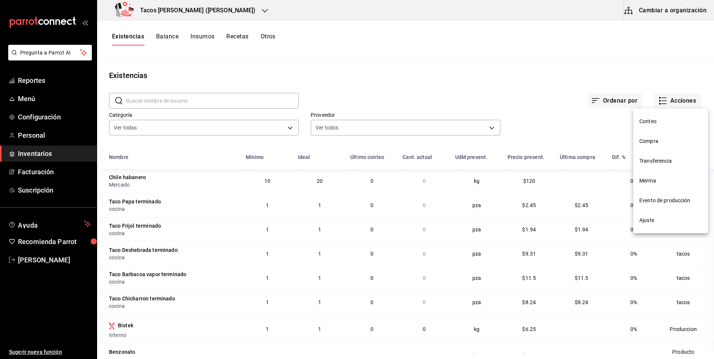
drag, startPoint x: 656, startPoint y: 146, endPoint x: 652, endPoint y: 144, distance: 4.4
click at [656, 146] on li "Compra" at bounding box center [670, 141] width 75 height 20
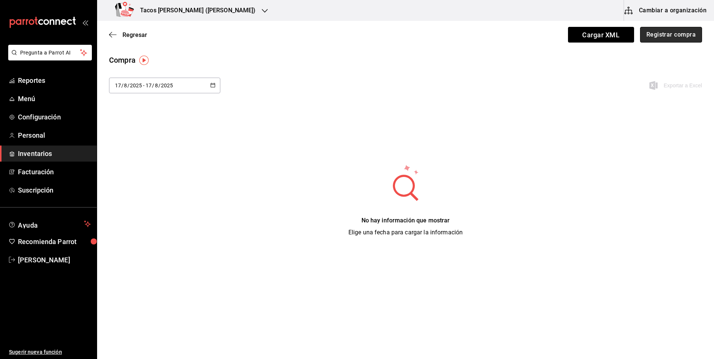
click at [666, 36] on button "Registrar compra" at bounding box center [671, 35] width 62 height 16
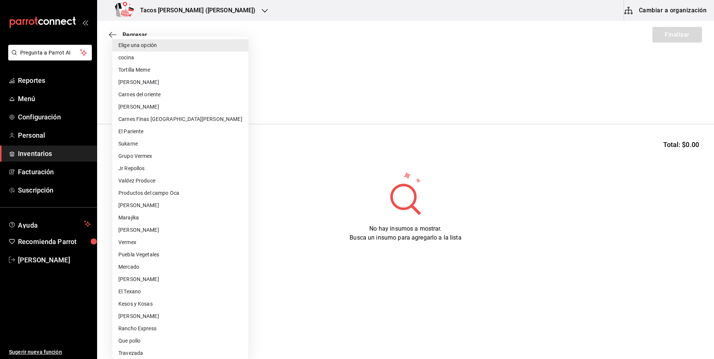
click at [190, 97] on body "Pregunta a Parrot AI Reportes Menú Configuración Personal Inventarios Facturaci…" at bounding box center [357, 158] width 714 height 317
click at [146, 60] on li "cocina" at bounding box center [180, 58] width 136 height 12
type input "237c9a5b-4078-49eb-83ef-23bf52bd7acd"
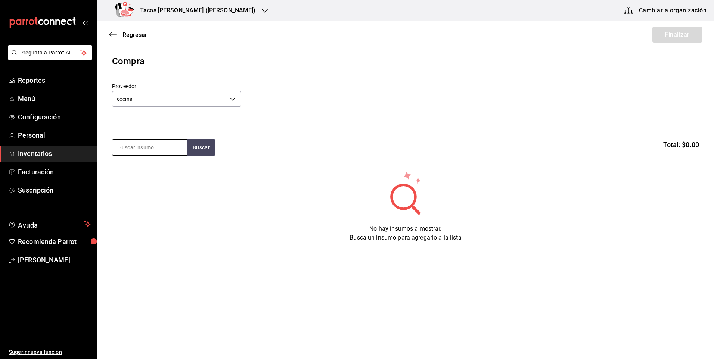
click at [151, 149] on input at bounding box center [149, 148] width 75 height 16
type input "des"
click at [192, 146] on button "Buscar" at bounding box center [201, 147] width 28 height 16
click at [163, 172] on div "Taco Deshebrada terminado" at bounding box center [149, 174] width 63 height 18
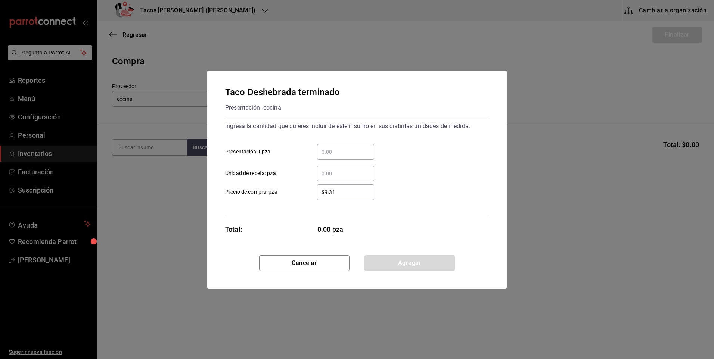
click at [342, 153] on input "​ Presentación 1 pza" at bounding box center [345, 151] width 57 height 9
type input "100"
click at [378, 263] on button "Agregar" at bounding box center [409, 263] width 90 height 16
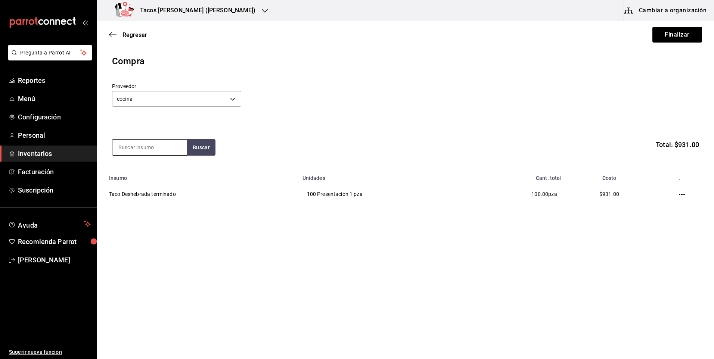
click at [170, 154] on input at bounding box center [149, 148] width 75 height 16
type input "pap"
click at [192, 152] on button "Buscar" at bounding box center [201, 147] width 28 height 16
drag, startPoint x: 177, startPoint y: 177, endPoint x: 197, endPoint y: 177, distance: 19.4
click at [188, 177] on body "Pregunta a Parrot AI Reportes Menú Configuración Personal Inventarios Facturaci…" at bounding box center [357, 158] width 714 height 317
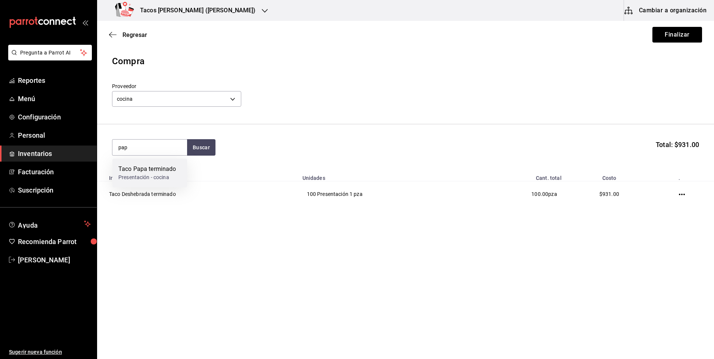
click at [148, 172] on div "Taco Papa terminado" at bounding box center [147, 169] width 58 height 9
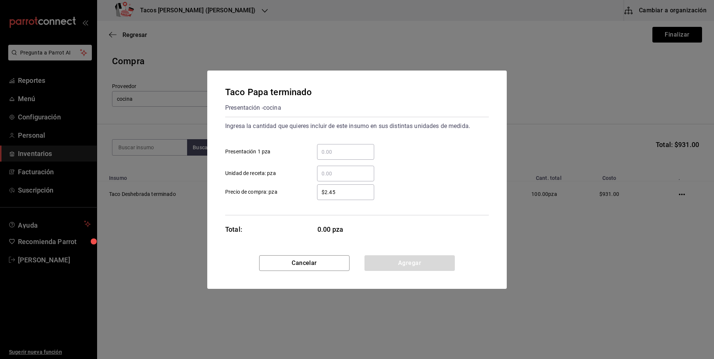
click at [321, 153] on input "​ Presentación 1 pza" at bounding box center [345, 151] width 57 height 9
type input "50"
drag, startPoint x: 381, startPoint y: 259, endPoint x: 360, endPoint y: 244, distance: 25.7
click at [381, 259] on button "Agregar" at bounding box center [409, 263] width 90 height 16
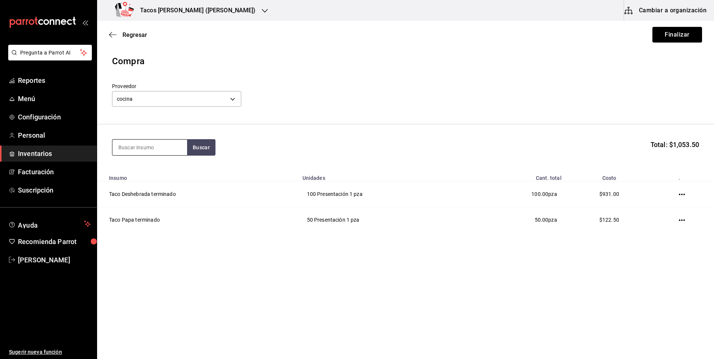
click at [147, 150] on input at bounding box center [149, 148] width 75 height 16
type input "frij"
click at [193, 145] on button "Buscar" at bounding box center [201, 147] width 28 height 16
click at [161, 165] on div "Taco Frijol terminado" at bounding box center [146, 169] width 57 height 9
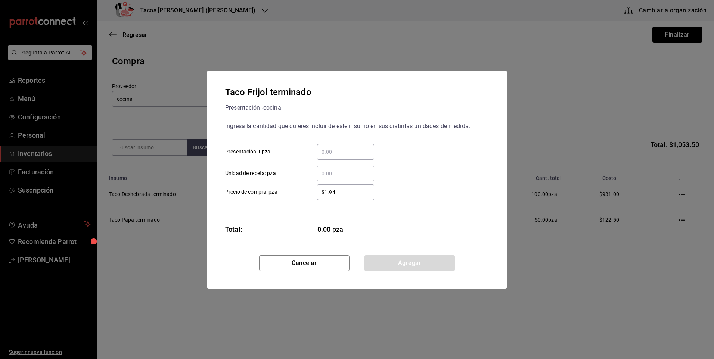
click at [338, 147] on input "​ Presentación 1 pza" at bounding box center [345, 151] width 57 height 9
type input "50"
click at [407, 265] on button "Agregar" at bounding box center [409, 263] width 90 height 16
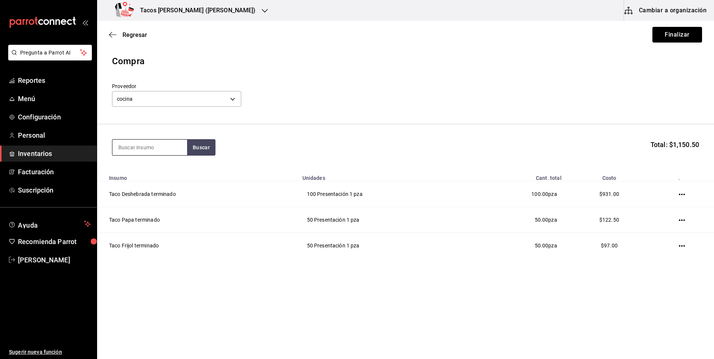
click at [168, 152] on input at bounding box center [149, 148] width 75 height 16
type input "chi"
click at [205, 150] on button "Buscar" at bounding box center [201, 147] width 28 height 16
click at [160, 173] on div "Taco Chicharron terminado" at bounding box center [149, 174] width 63 height 18
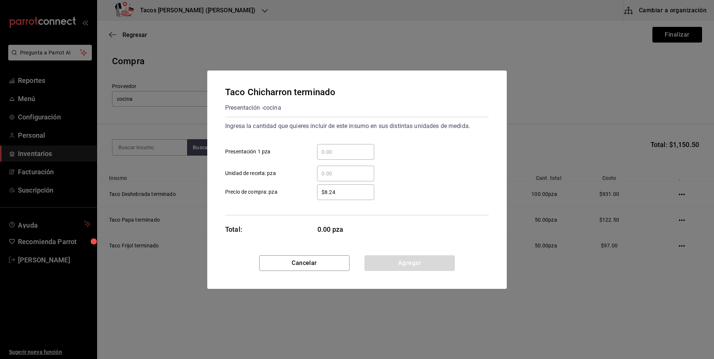
click at [336, 156] on input "​ Presentación 1 pza" at bounding box center [345, 151] width 57 height 9
type input "50"
click at [387, 258] on button "Agregar" at bounding box center [409, 263] width 90 height 16
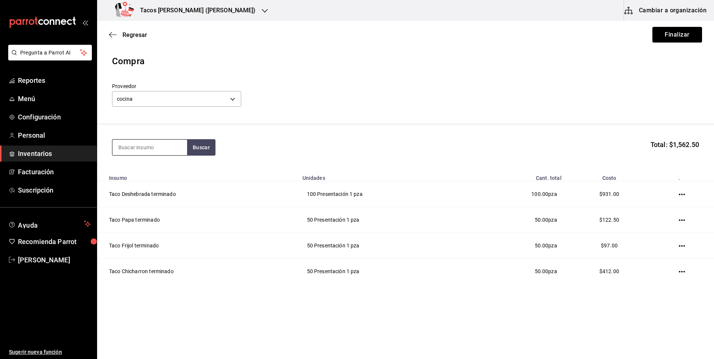
click at [158, 145] on input at bounding box center [149, 148] width 75 height 16
type input "bar"
click at [195, 147] on button "Buscar" at bounding box center [201, 147] width 28 height 16
click at [160, 179] on div "Taco Barbacoa vapor terminado" at bounding box center [149, 174] width 63 height 18
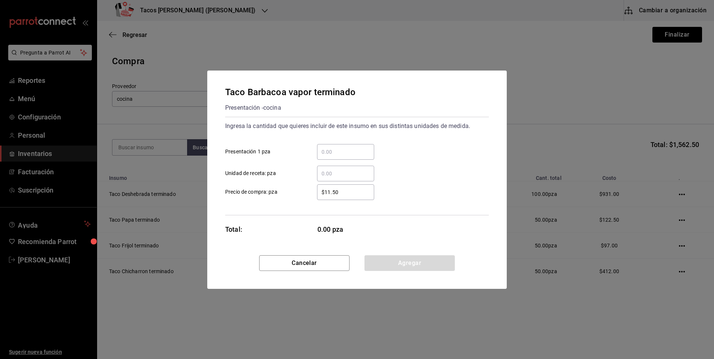
click at [334, 154] on input "​ Presentación 1 pza" at bounding box center [345, 151] width 57 height 9
type input "30"
click at [384, 258] on button "Agregar" at bounding box center [409, 263] width 90 height 16
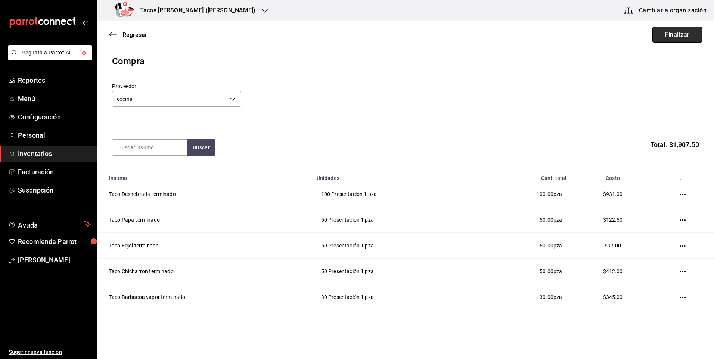
click at [656, 38] on button "Finalizar" at bounding box center [677, 35] width 50 height 16
